Goal: Task Accomplishment & Management: Use online tool/utility

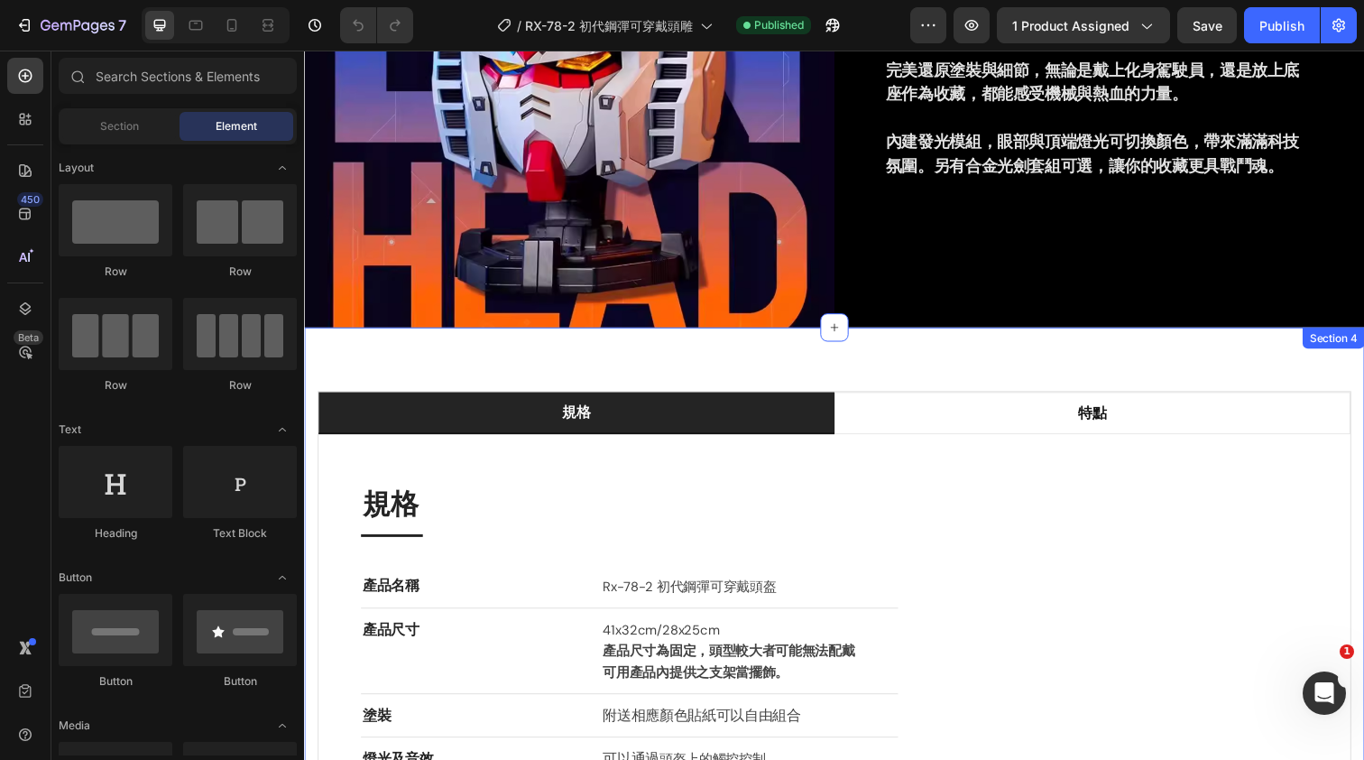
scroll to position [1549, 0]
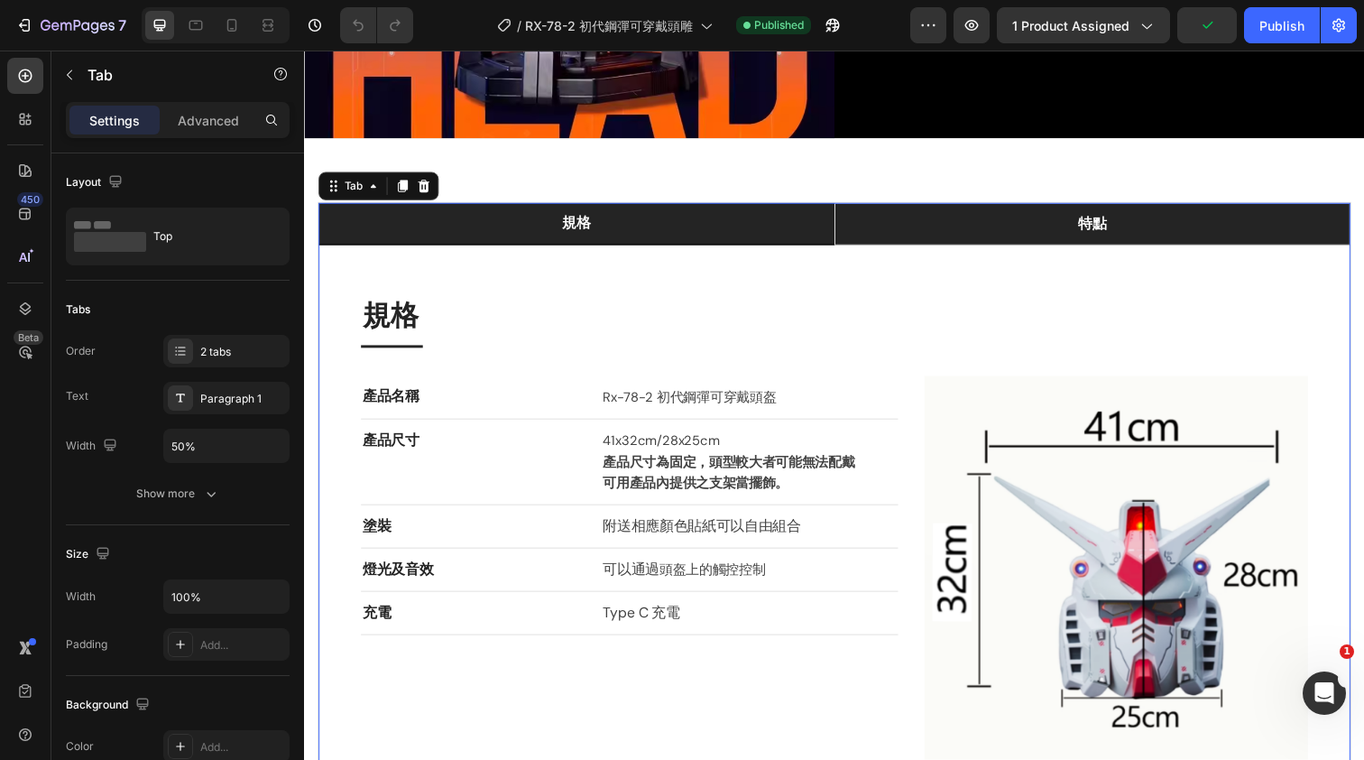
click at [940, 230] on li "特點" at bounding box center [1108, 227] width 527 height 43
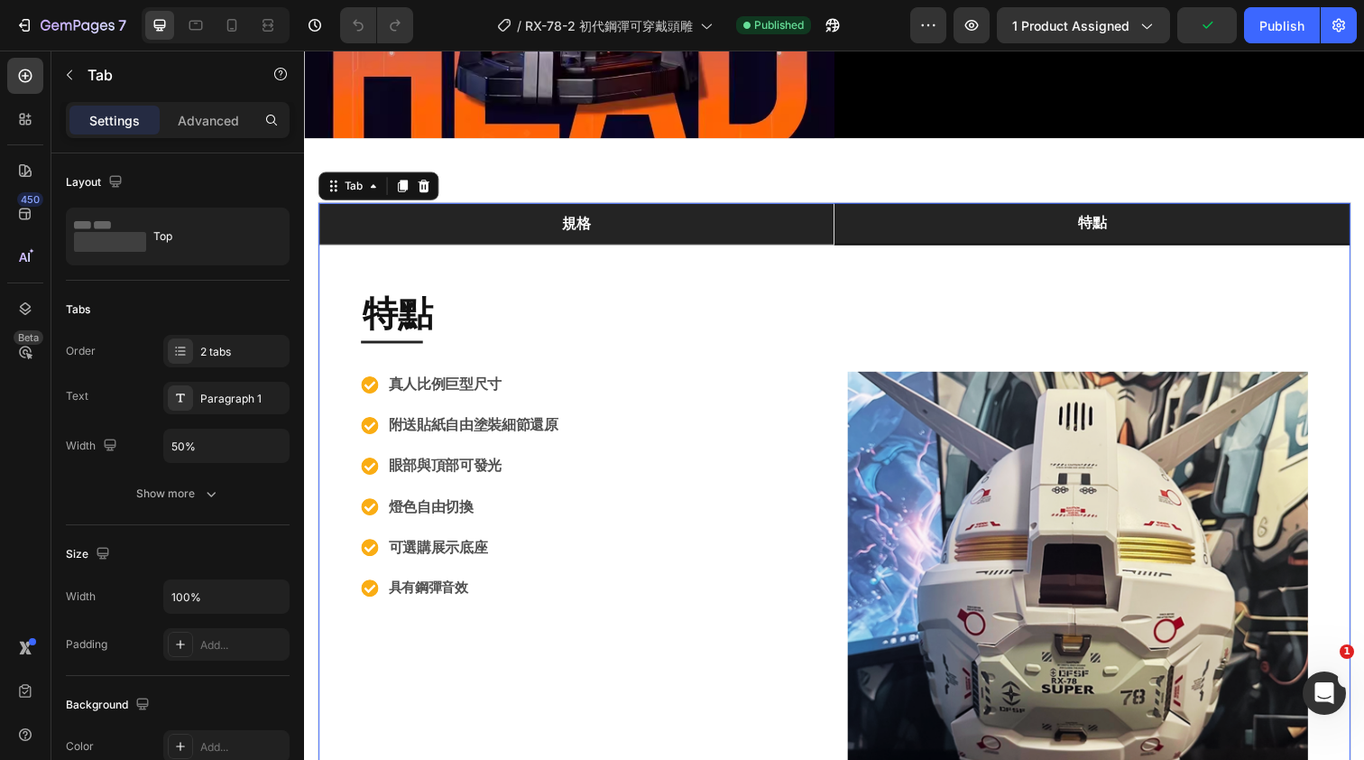
click at [757, 215] on li "規格" at bounding box center [581, 227] width 527 height 43
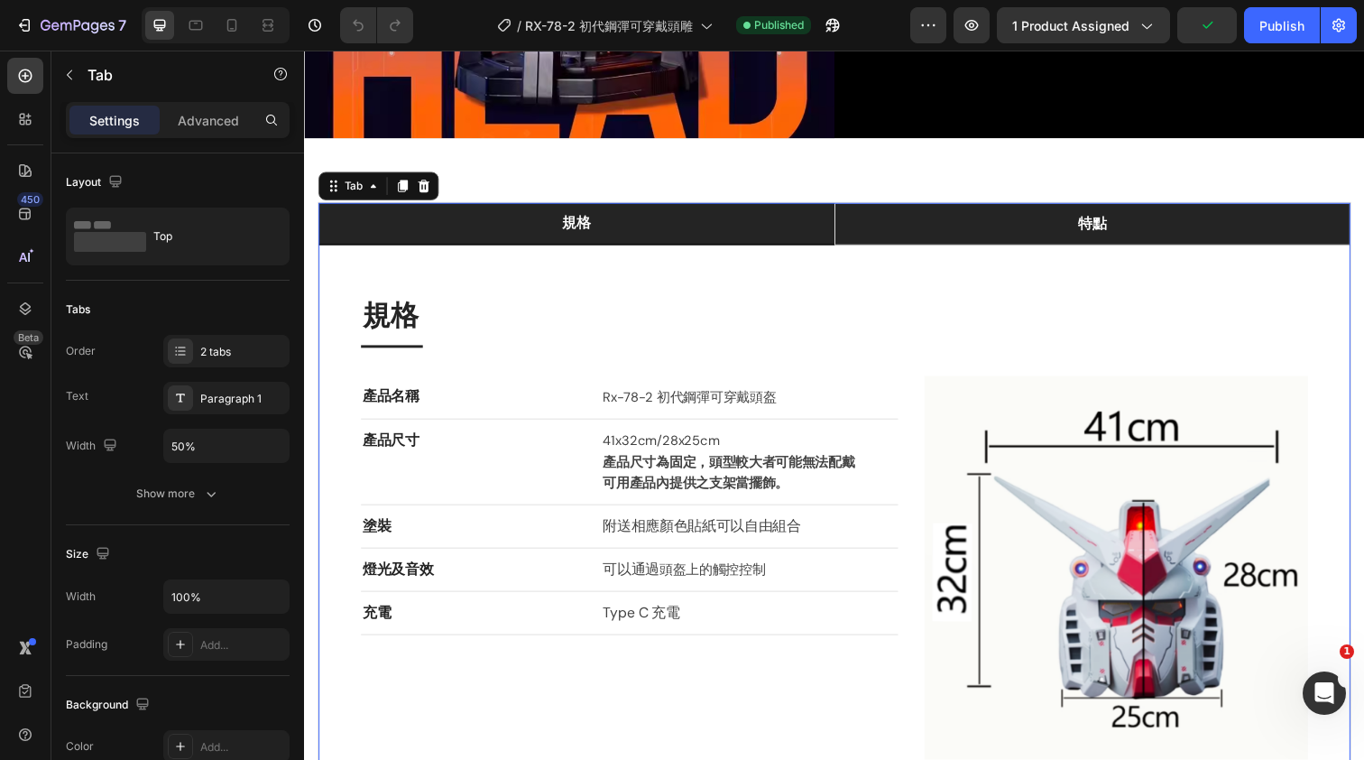
click at [915, 217] on li "特點" at bounding box center [1108, 227] width 527 height 43
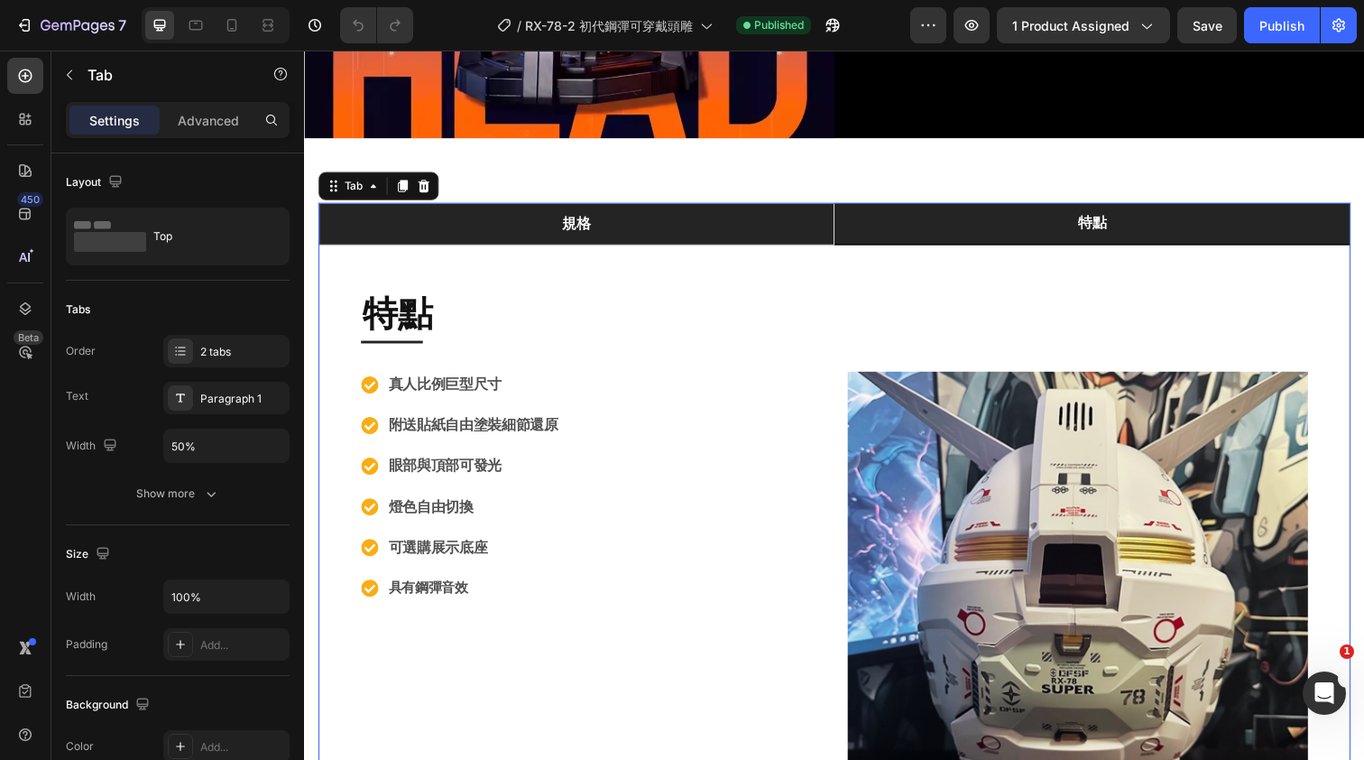
click at [774, 207] on li "規格" at bounding box center [581, 227] width 527 height 43
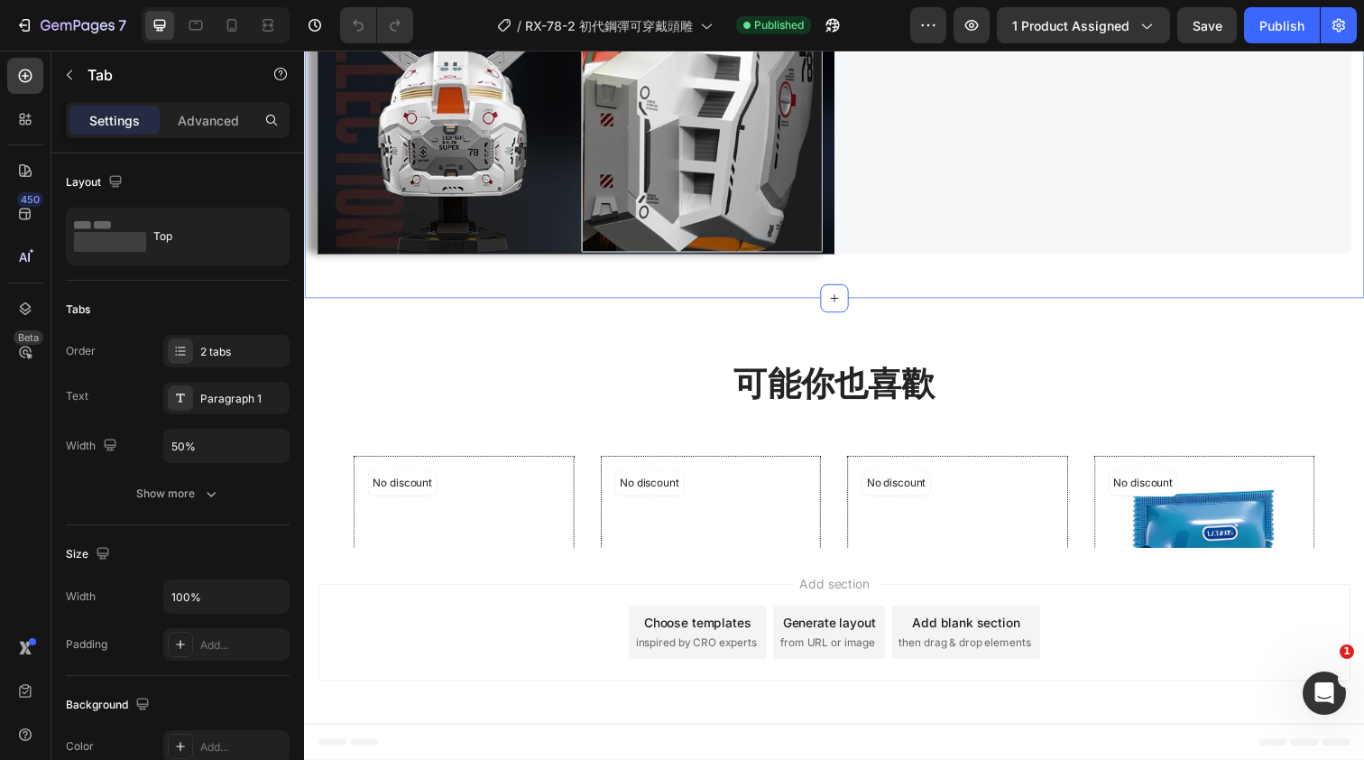
scroll to position [4314, 0]
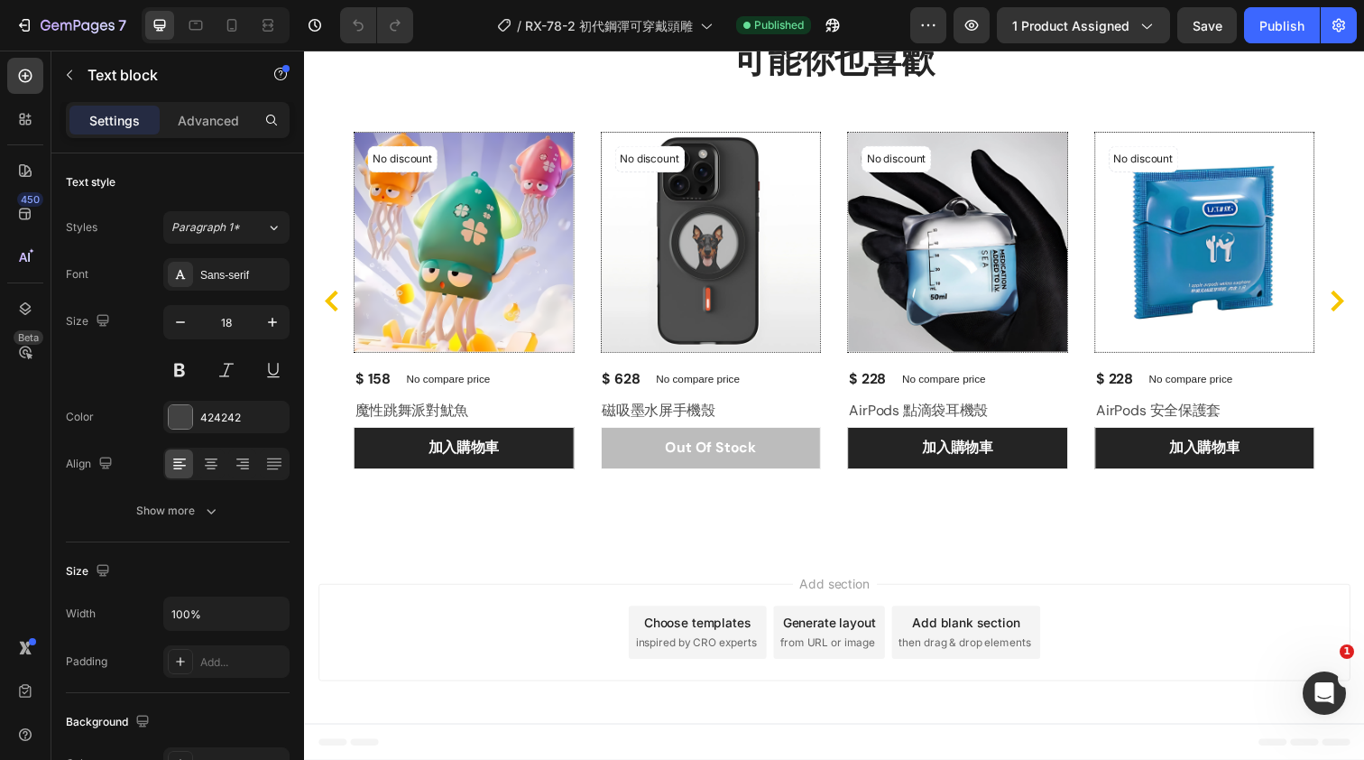
drag, startPoint x: 938, startPoint y: 188, endPoint x: 967, endPoint y: 188, distance: 28.9
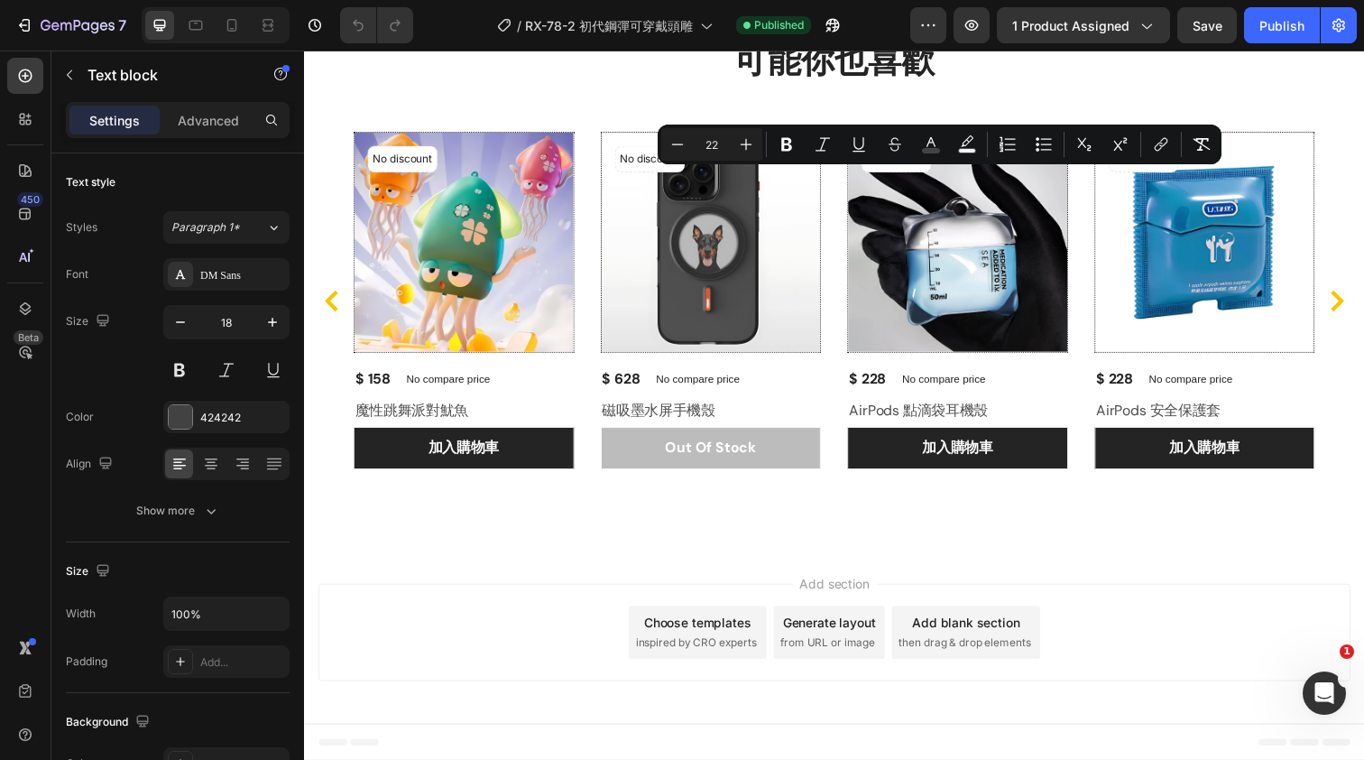
drag, startPoint x: 946, startPoint y: 189, endPoint x: 964, endPoint y: 190, distance: 18.1
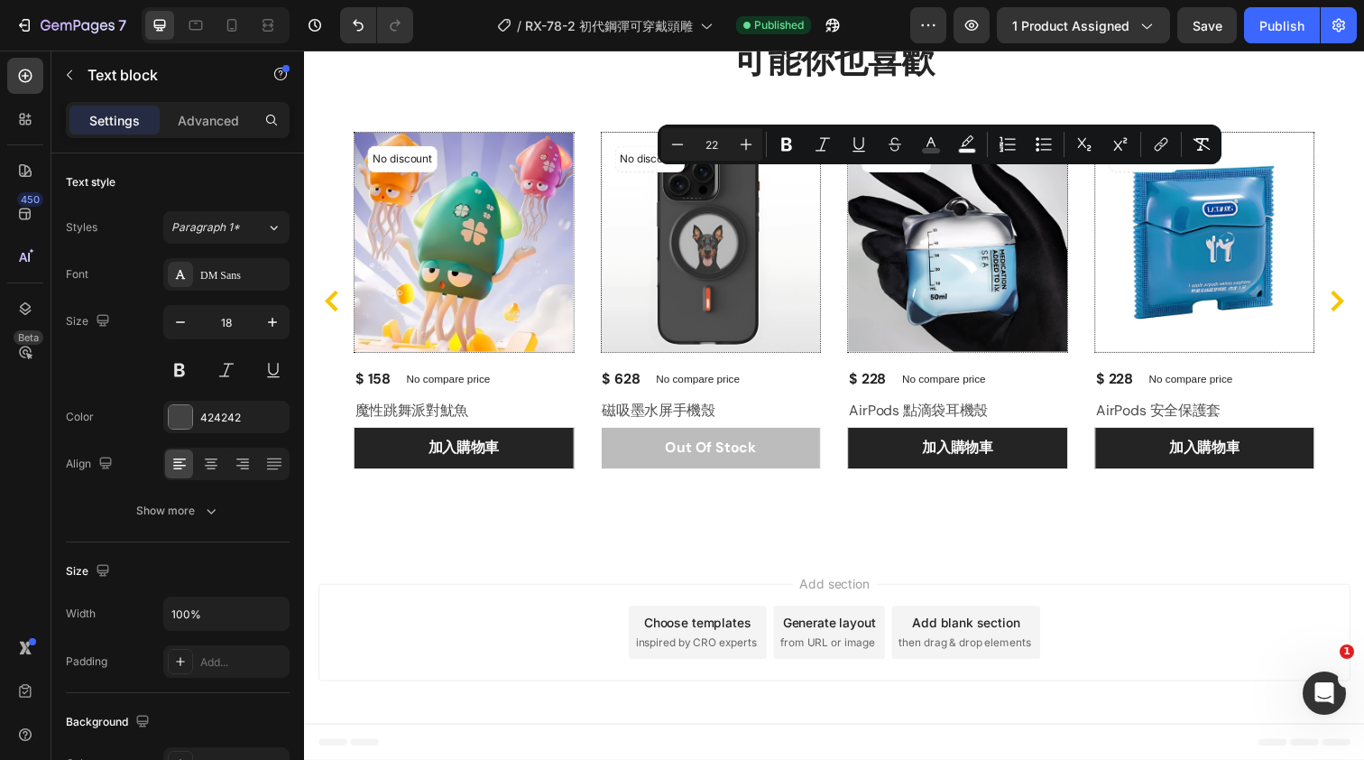
copy span "頭"
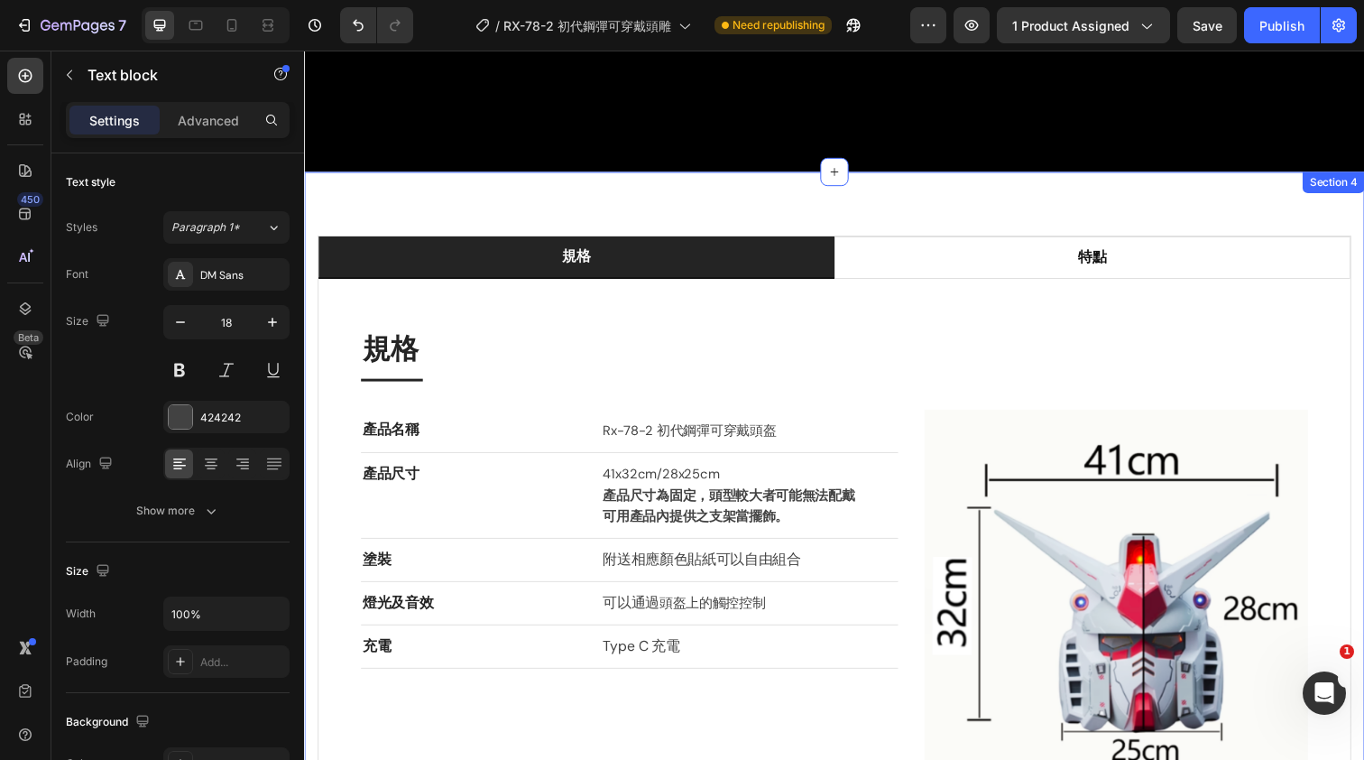
scroll to position [1490, 0]
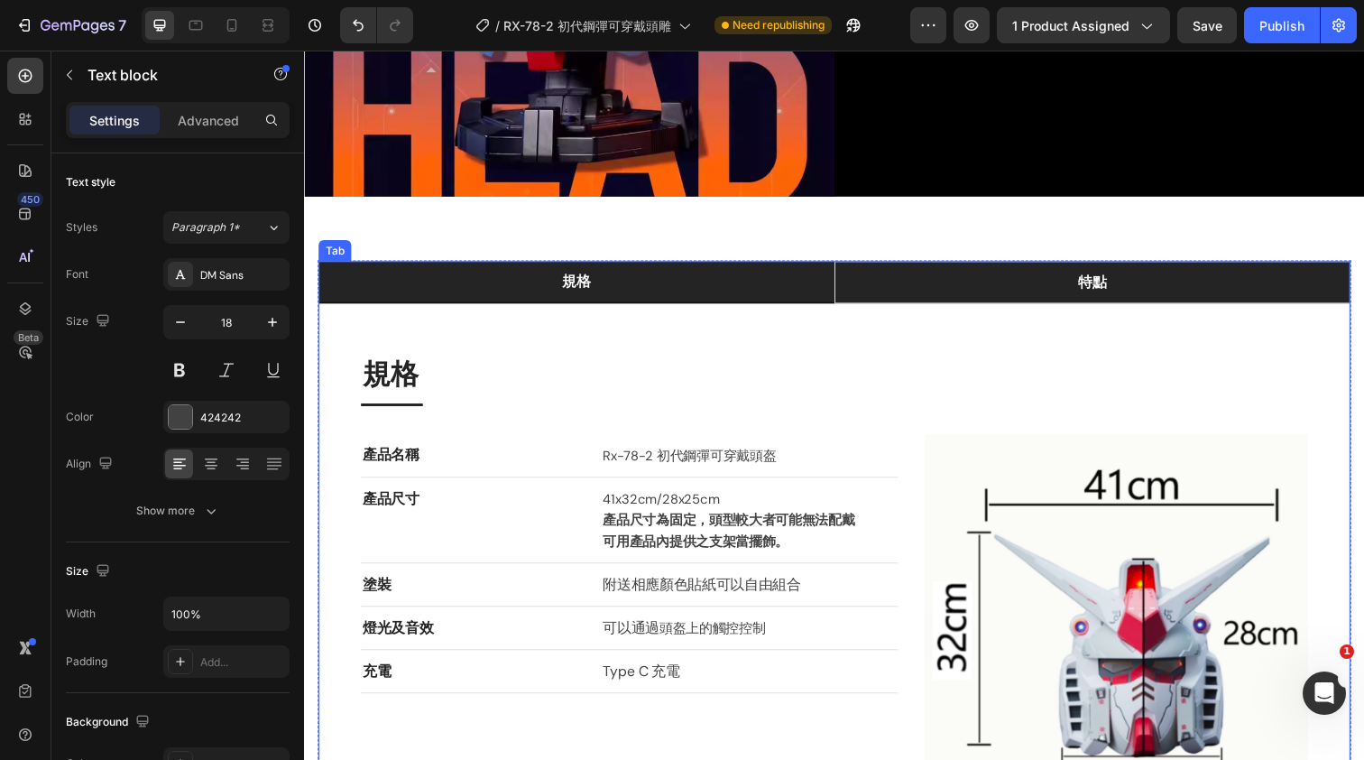
click at [936, 272] on li "特點" at bounding box center [1108, 286] width 527 height 43
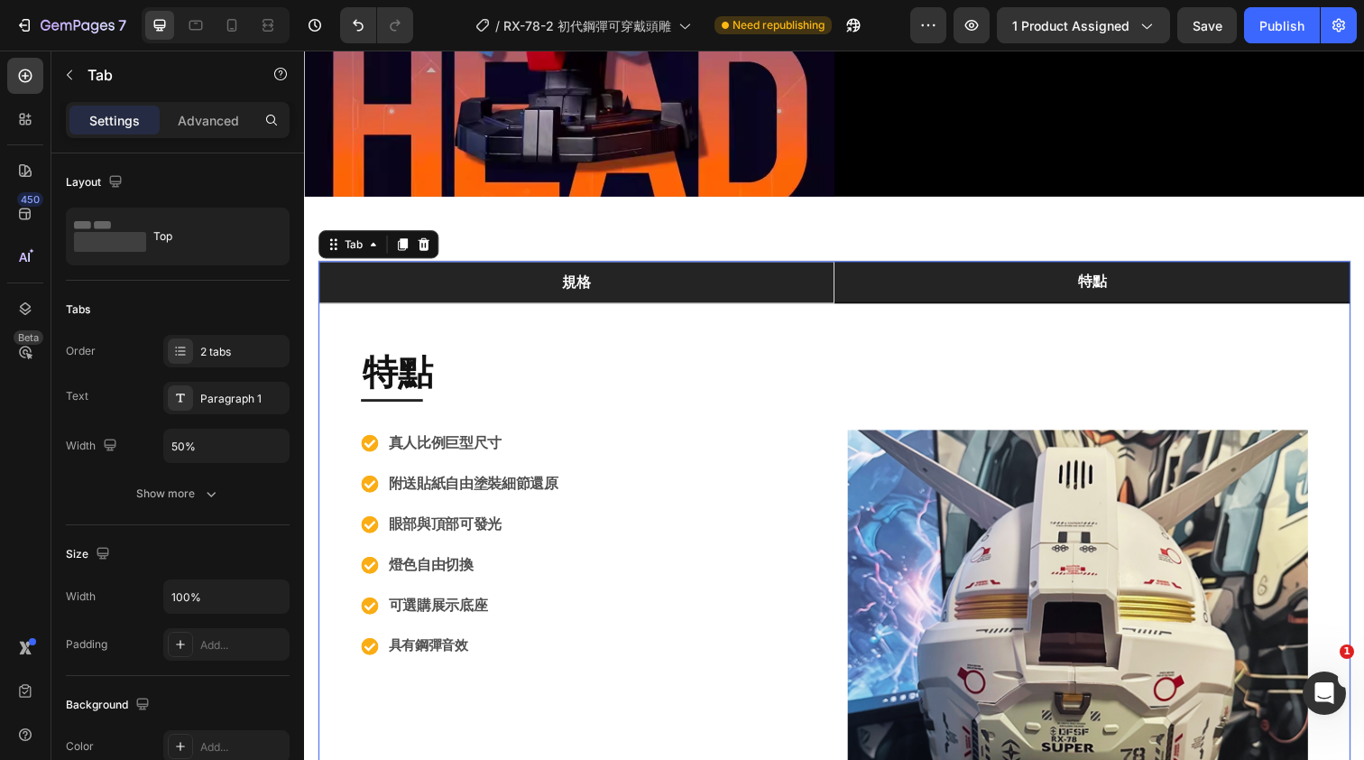
click at [801, 277] on li "規格" at bounding box center [581, 286] width 527 height 43
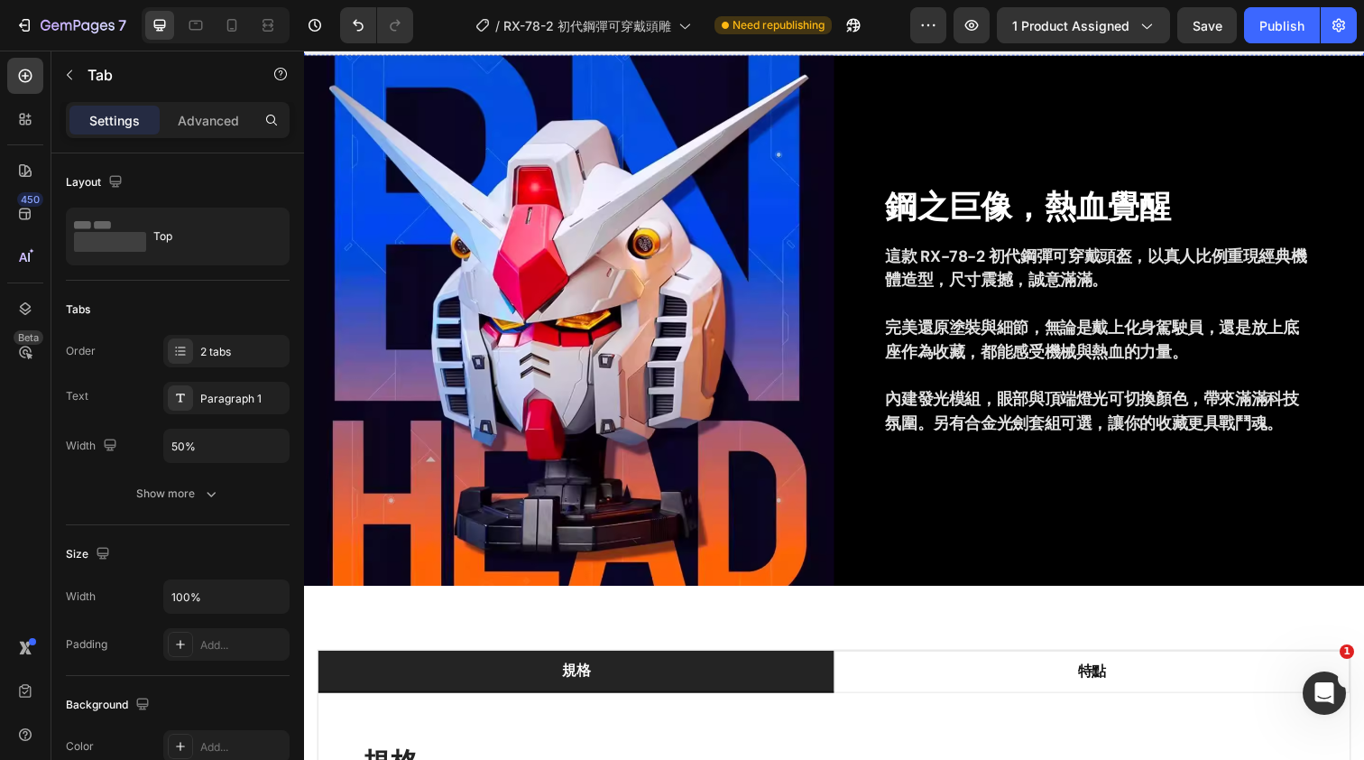
scroll to position [984, 0]
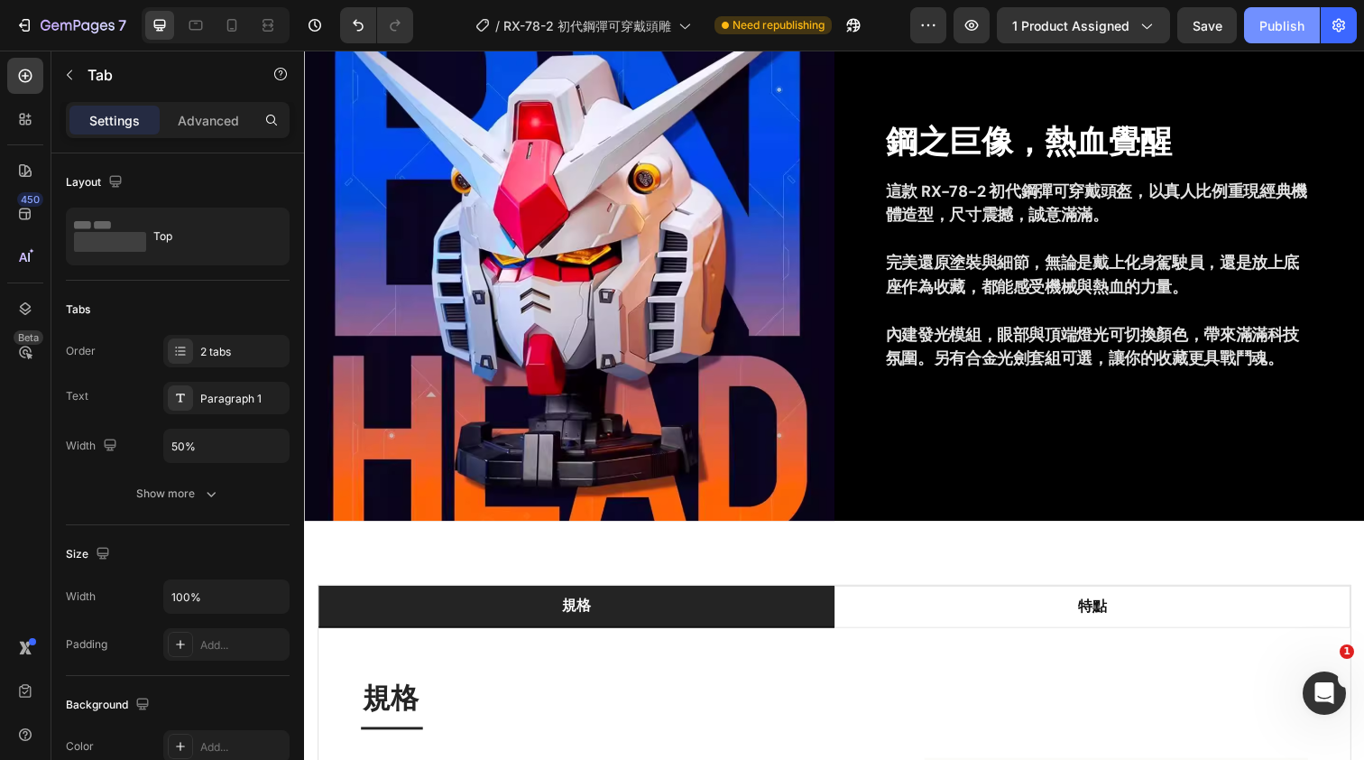
click at [1276, 23] on div "Publish" at bounding box center [1282, 25] width 45 height 19
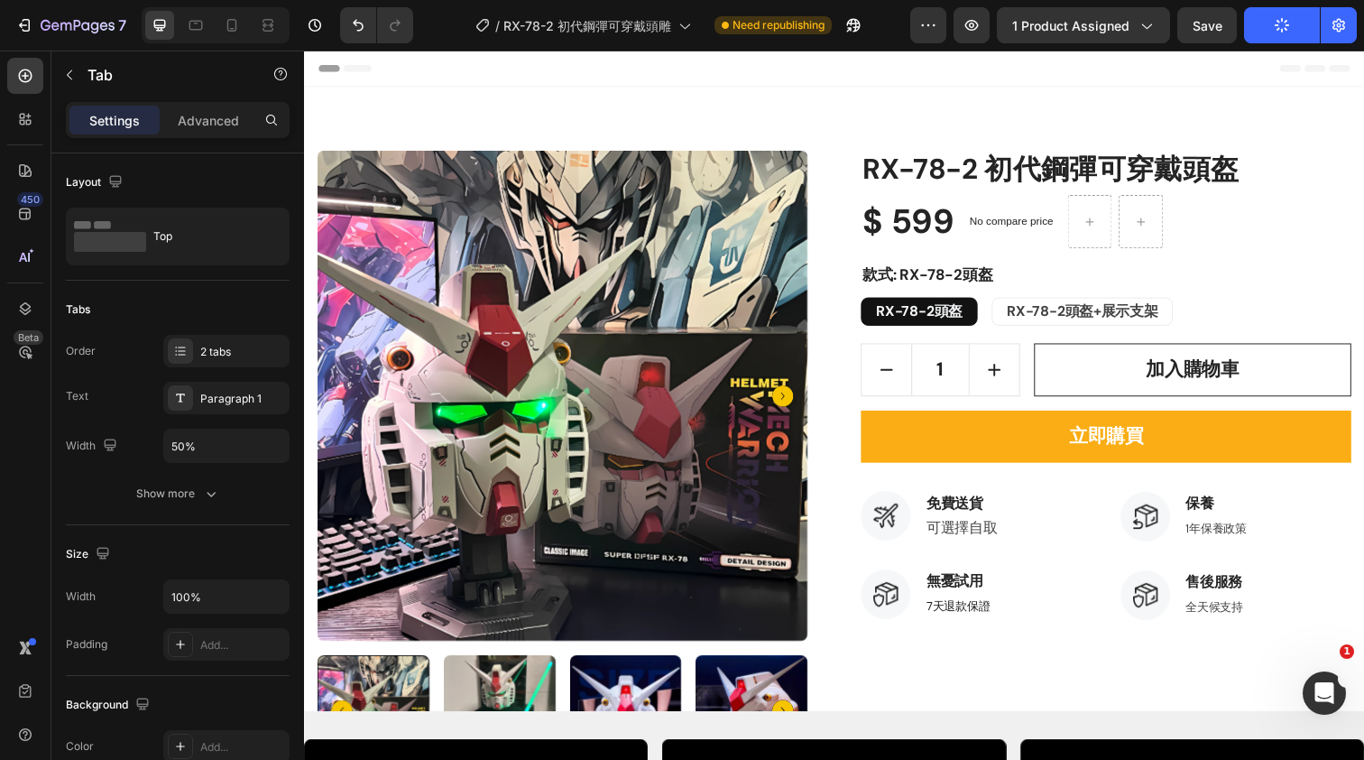
scroll to position [0, 0]
click at [233, 32] on icon at bounding box center [232, 25] width 10 height 13
